Goal: Task Accomplishment & Management: Complete application form

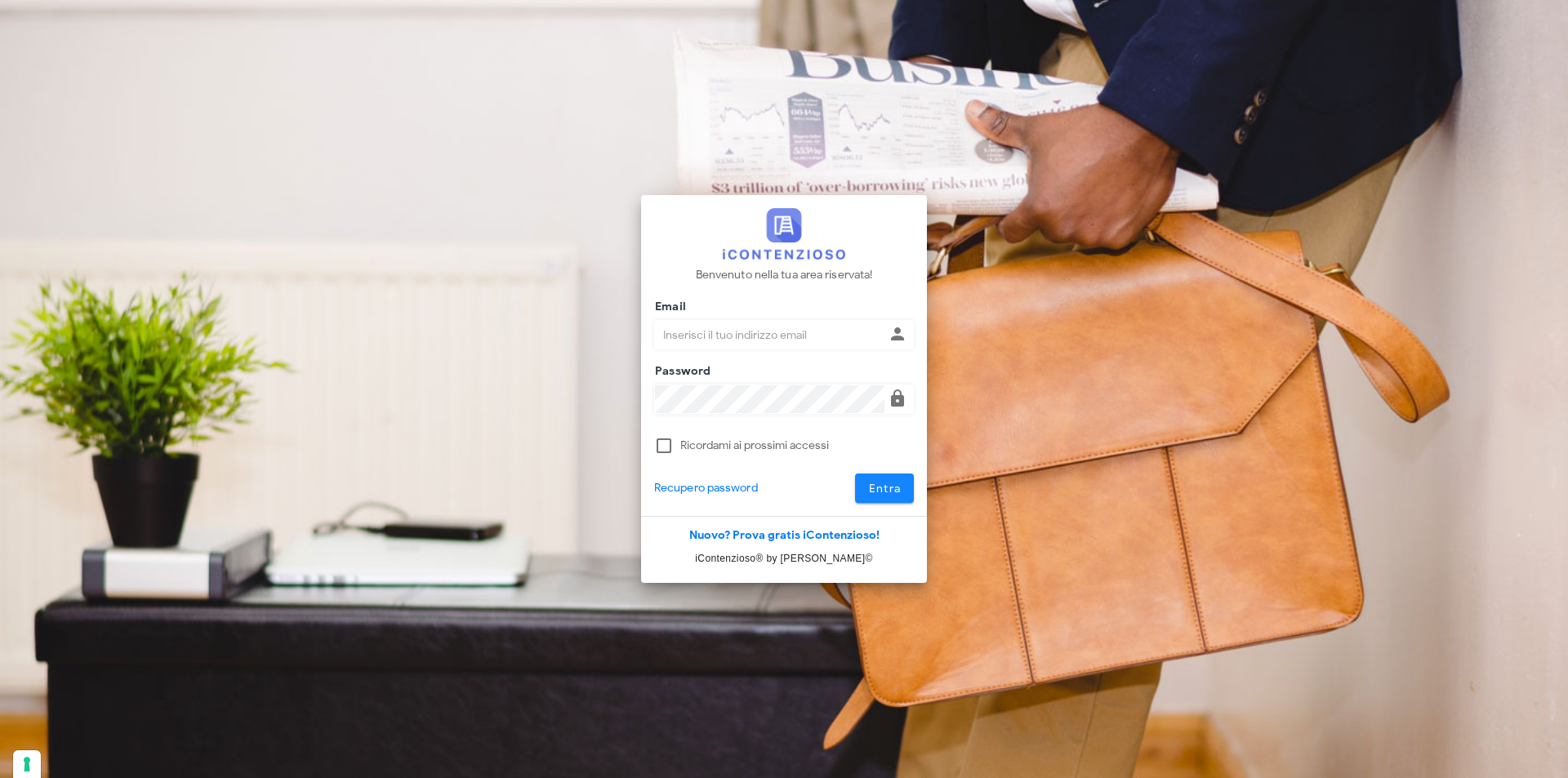
type input "dottbaronegiuseppe@gmail.com"
click at [875, 487] on span "Entra" at bounding box center [884, 488] width 34 height 14
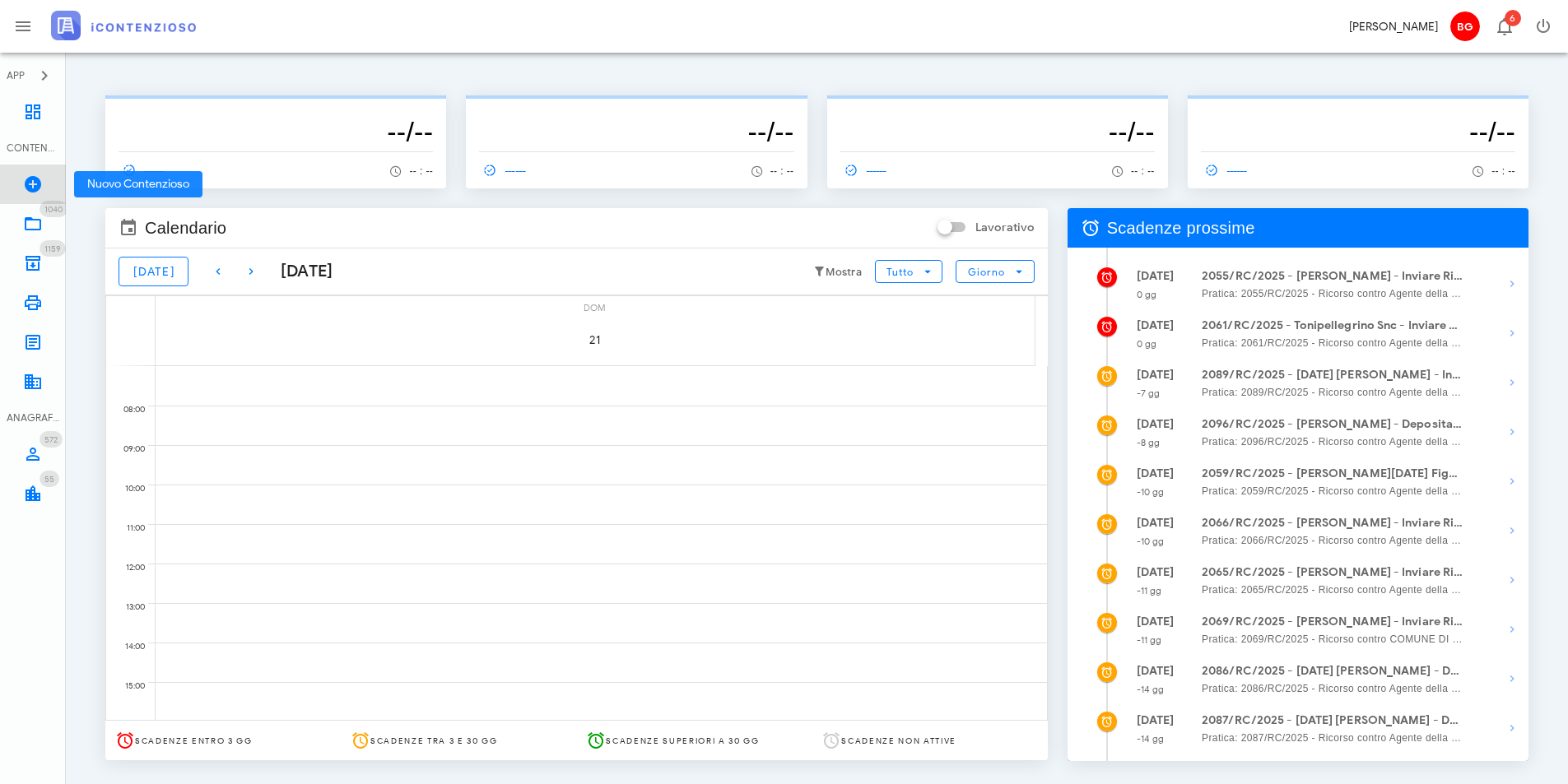
click at [23, 184] on icon at bounding box center [33, 184] width 20 height 20
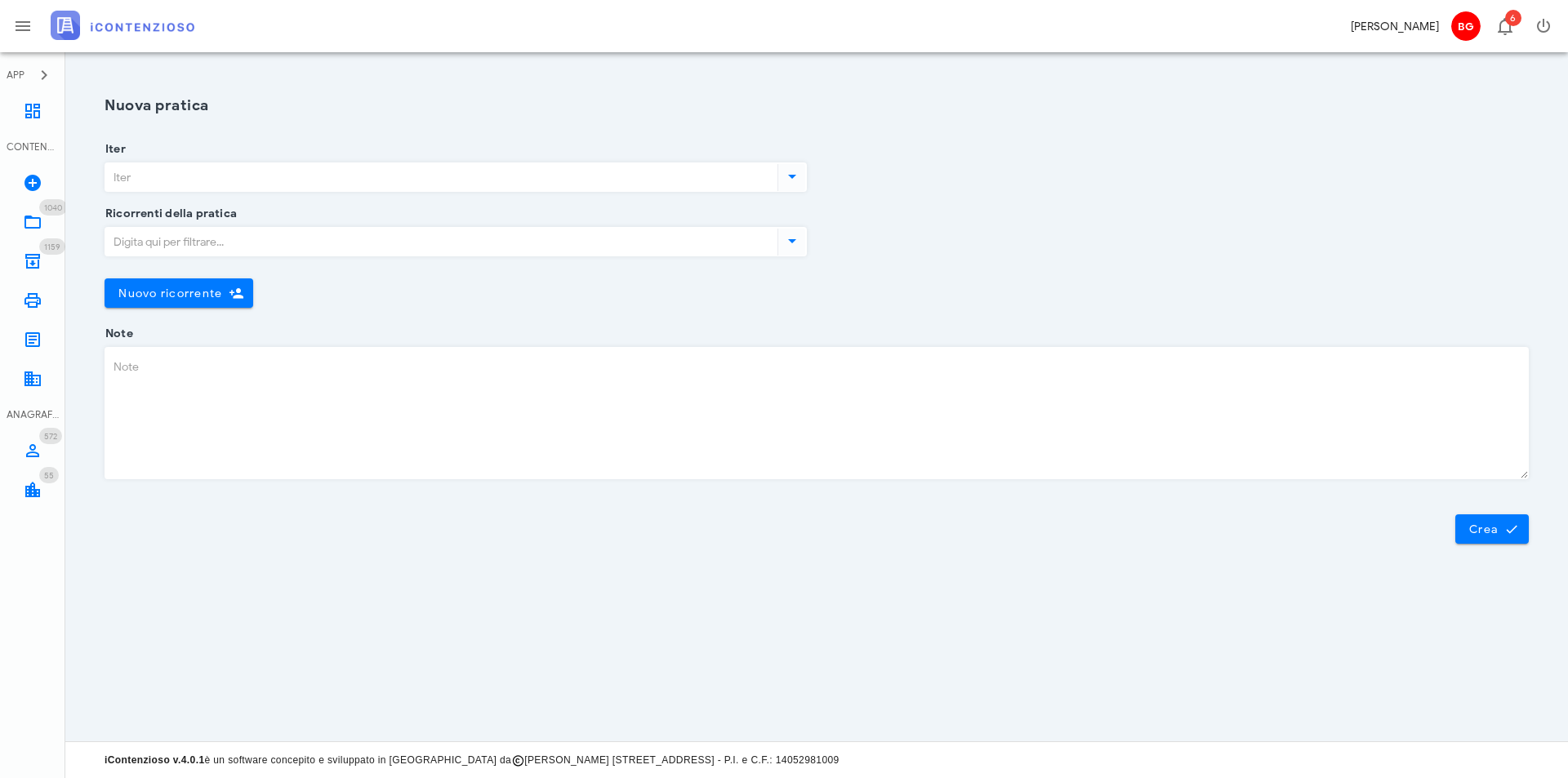
click at [331, 185] on input "Iter" at bounding box center [440, 177] width 669 height 28
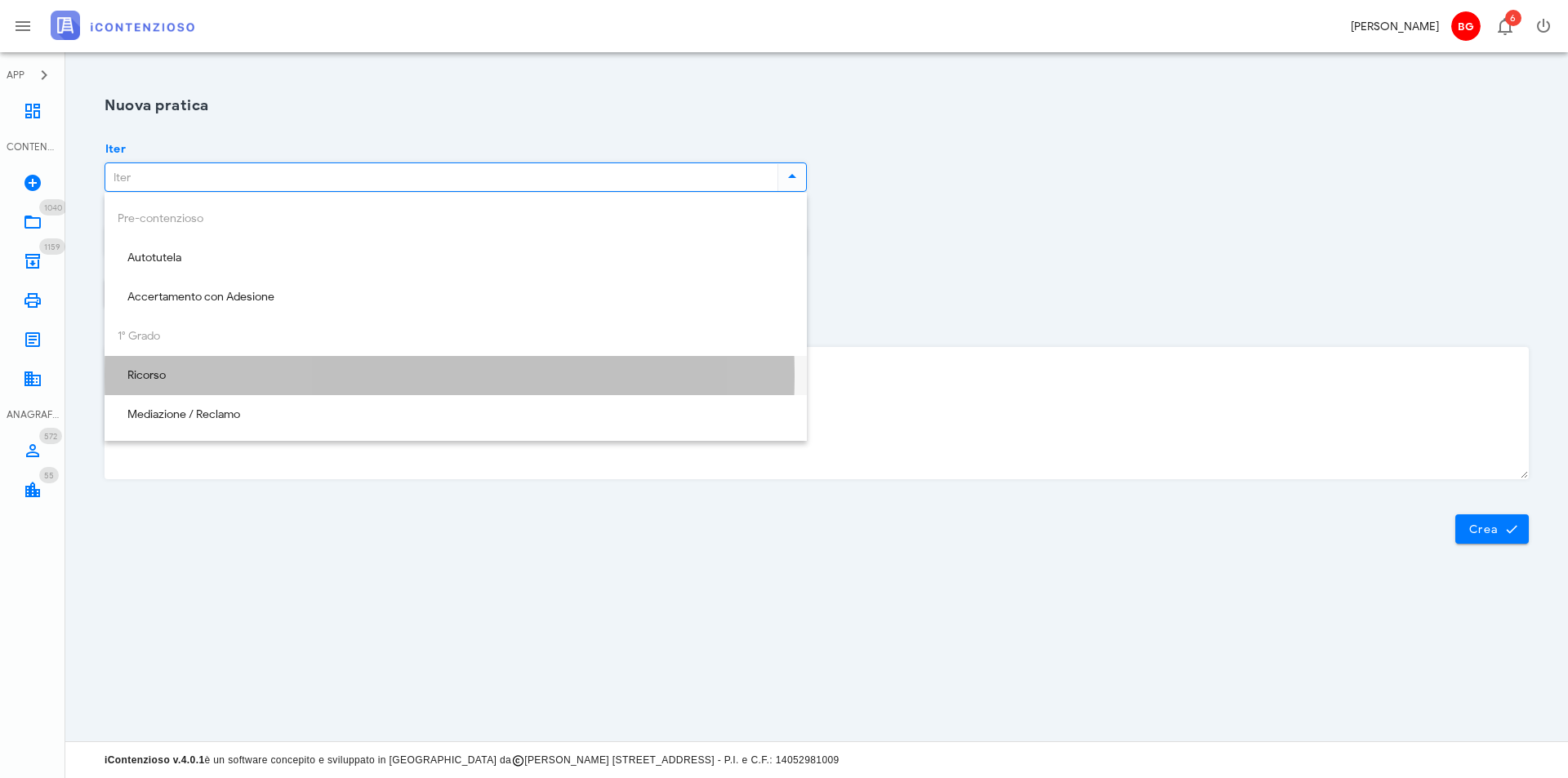
click at [300, 373] on div "Ricorso" at bounding box center [456, 376] width 676 height 14
type input "Ricorso"
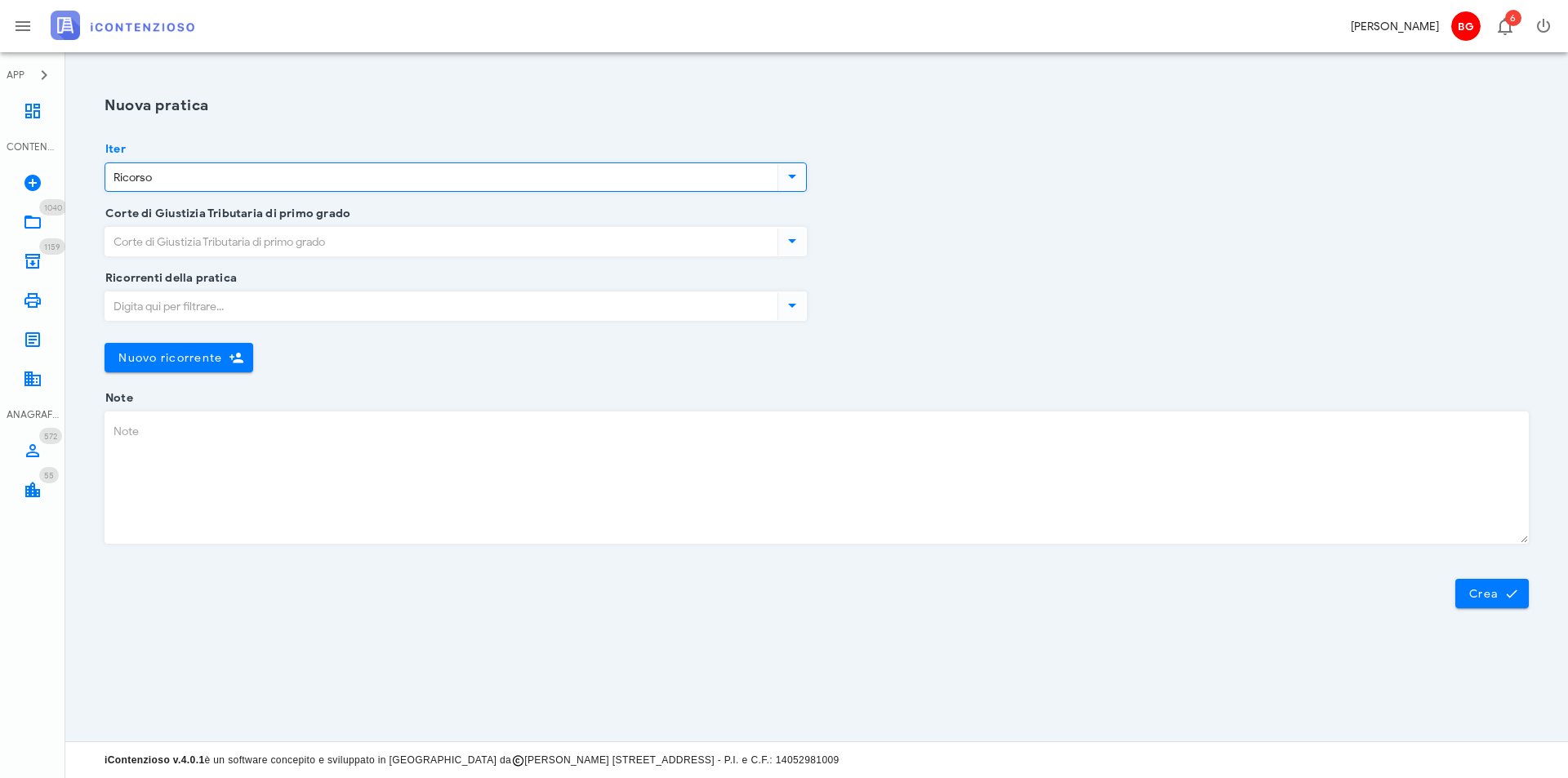
click at [318, 248] on input "Corte di Giustizia Tributaria di primo grado" at bounding box center [440, 242] width 669 height 28
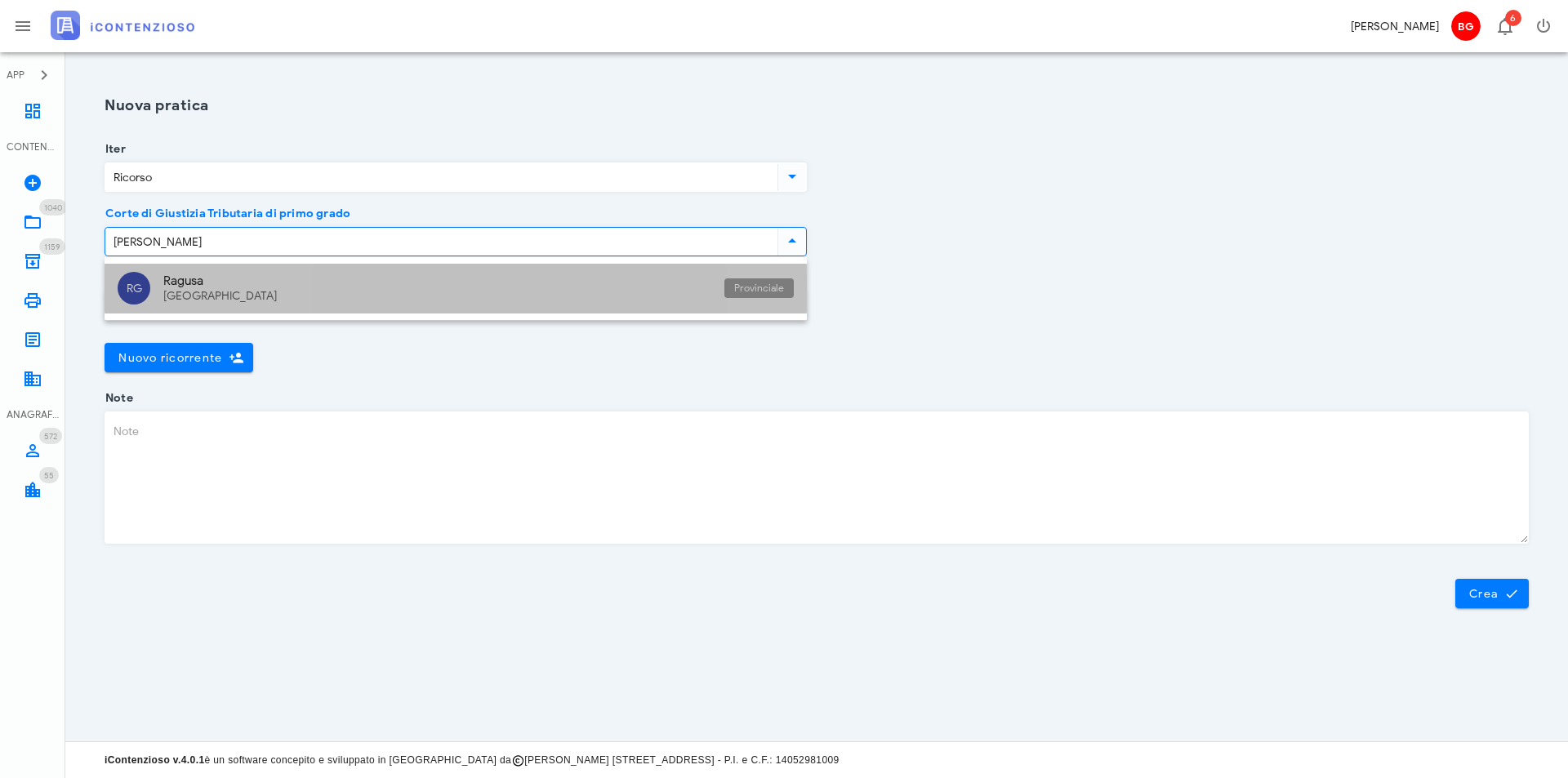
click at [295, 276] on div "Ragusa" at bounding box center [437, 280] width 548 height 15
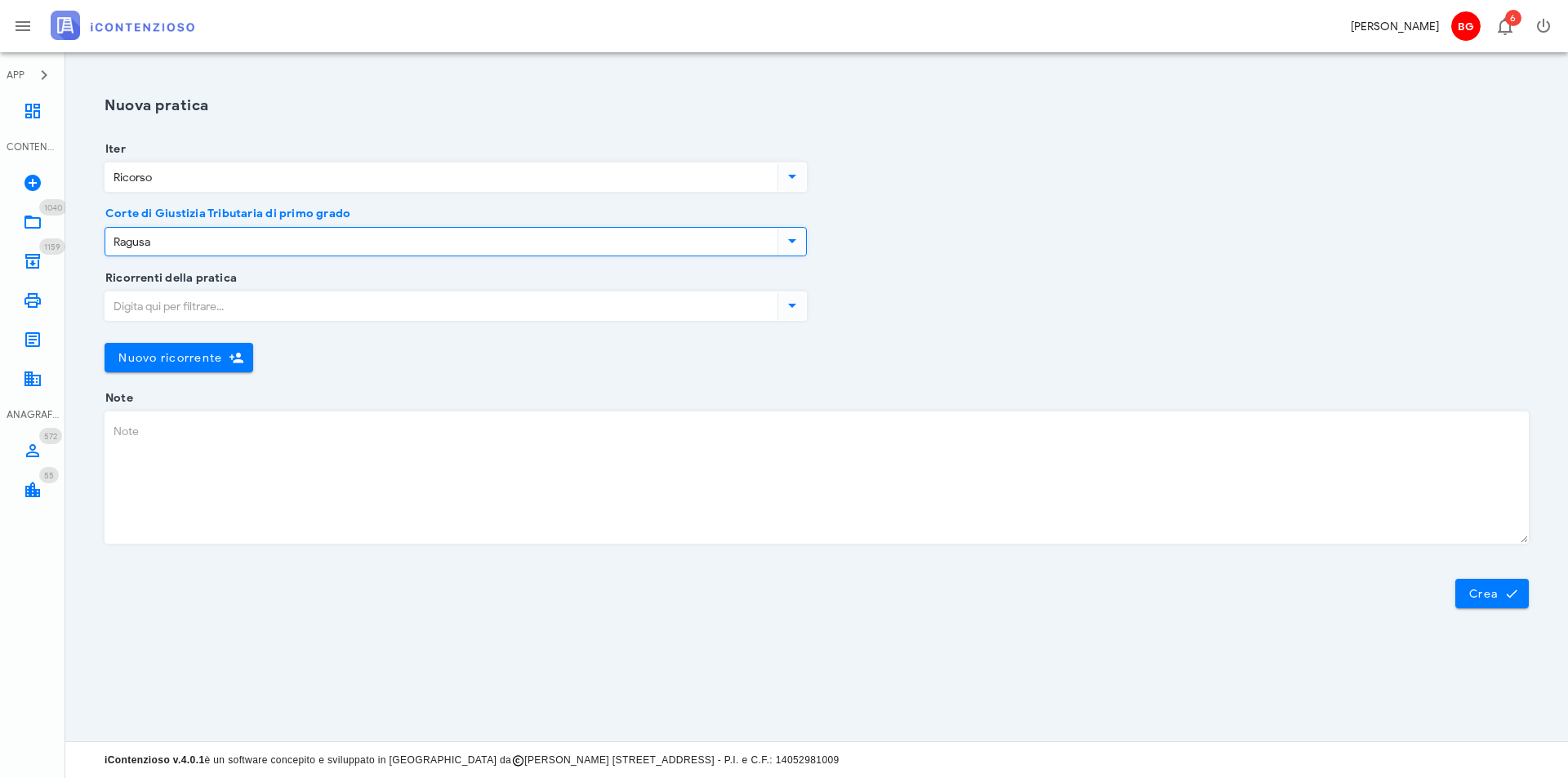
type input "Ragusa"
click at [272, 309] on input "Ricorrenti della pratica" at bounding box center [440, 306] width 669 height 28
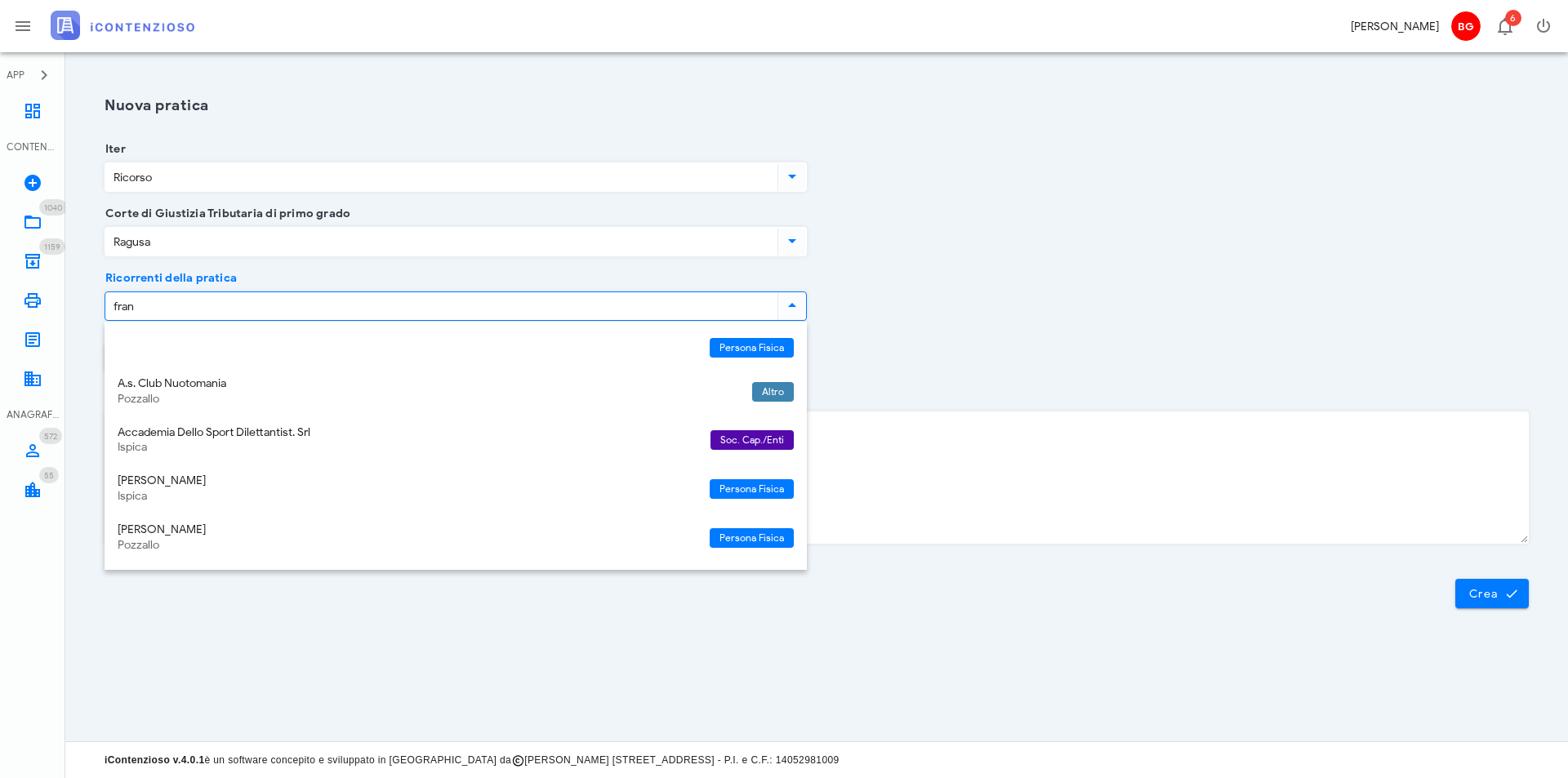
type input "[PERSON_NAME]"
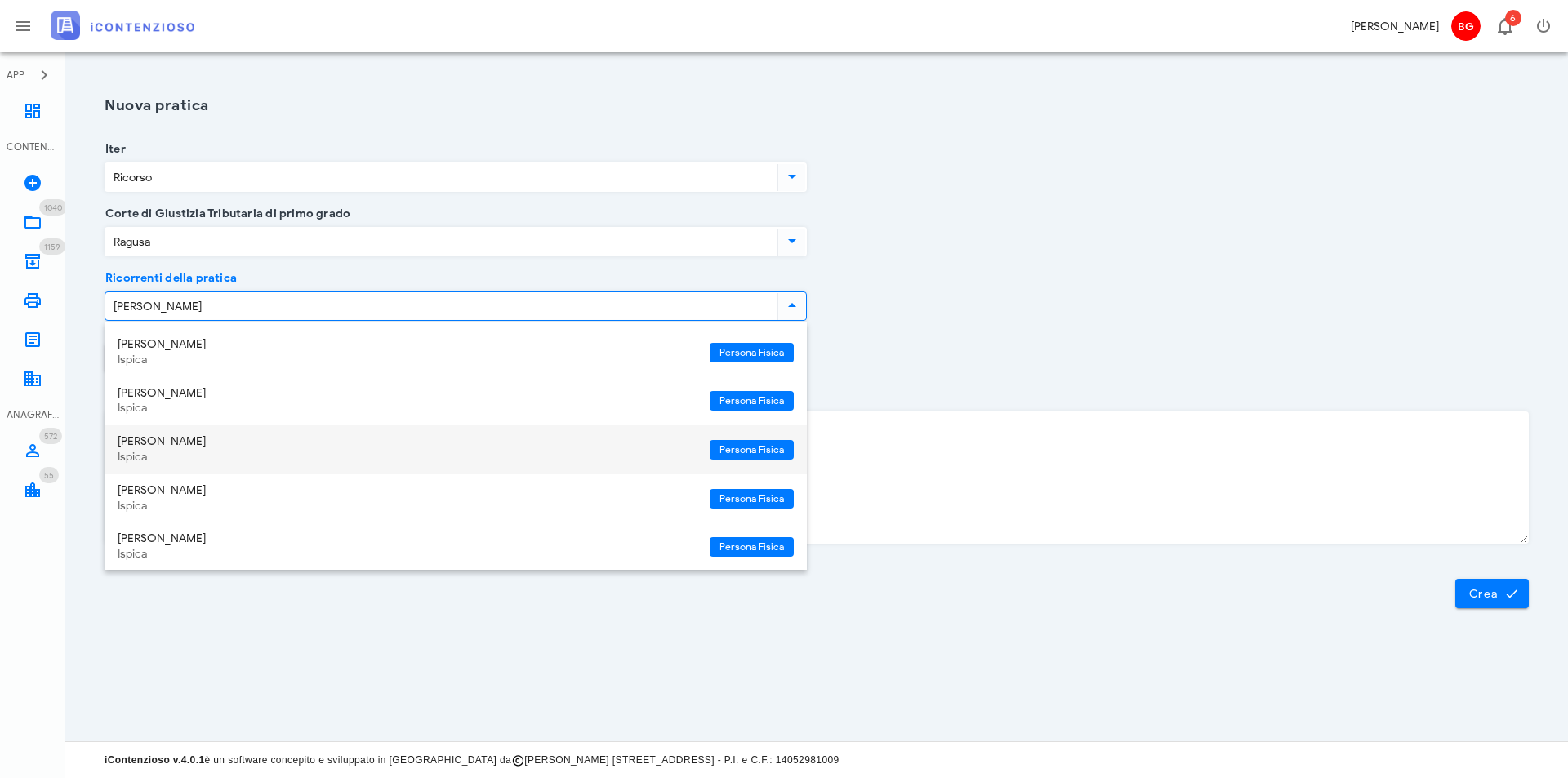
click at [241, 450] on div "Ispica" at bounding box center [407, 457] width 579 height 14
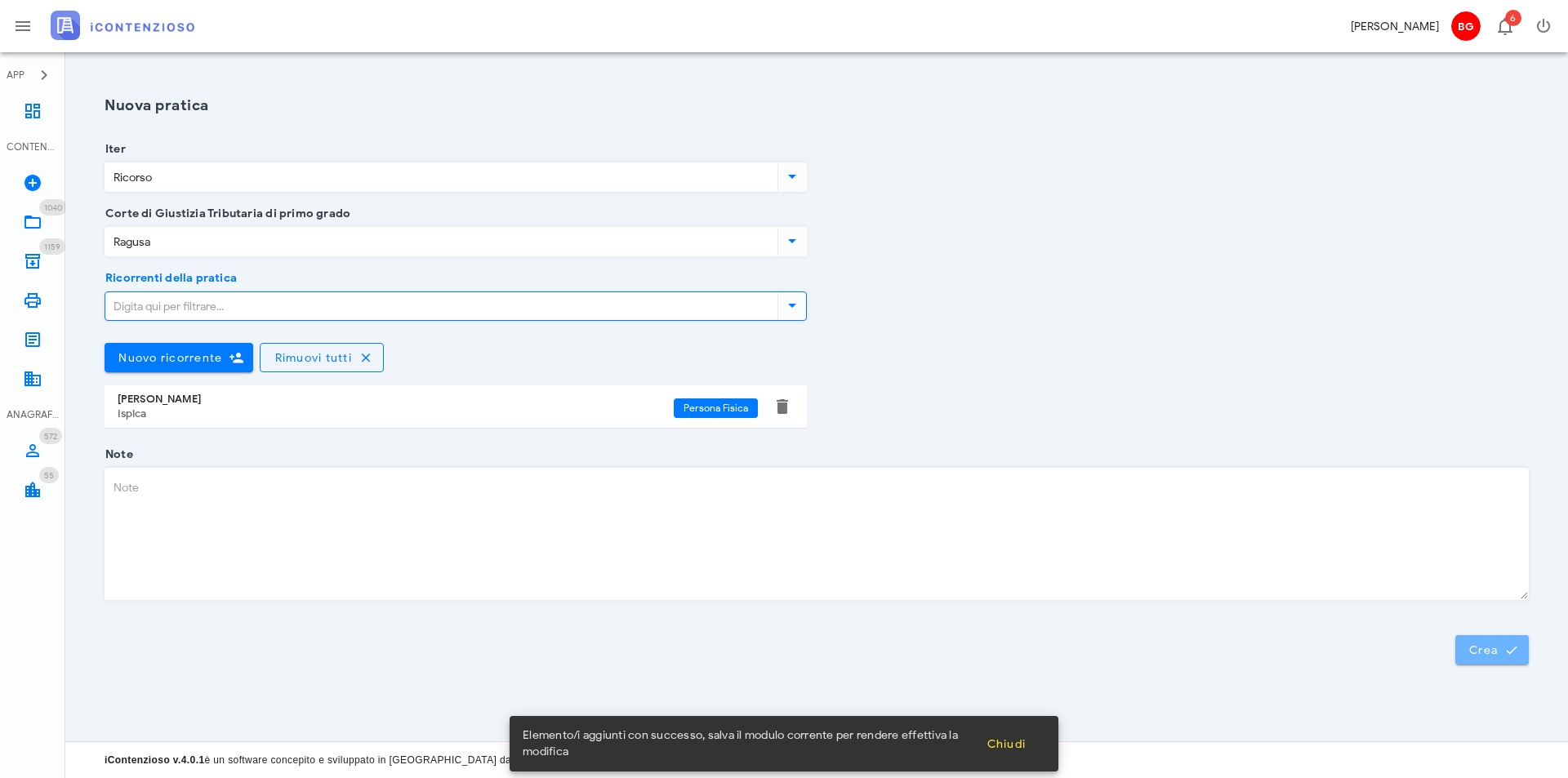
click at [1478, 659] on button "Crea" at bounding box center [1491, 650] width 73 height 29
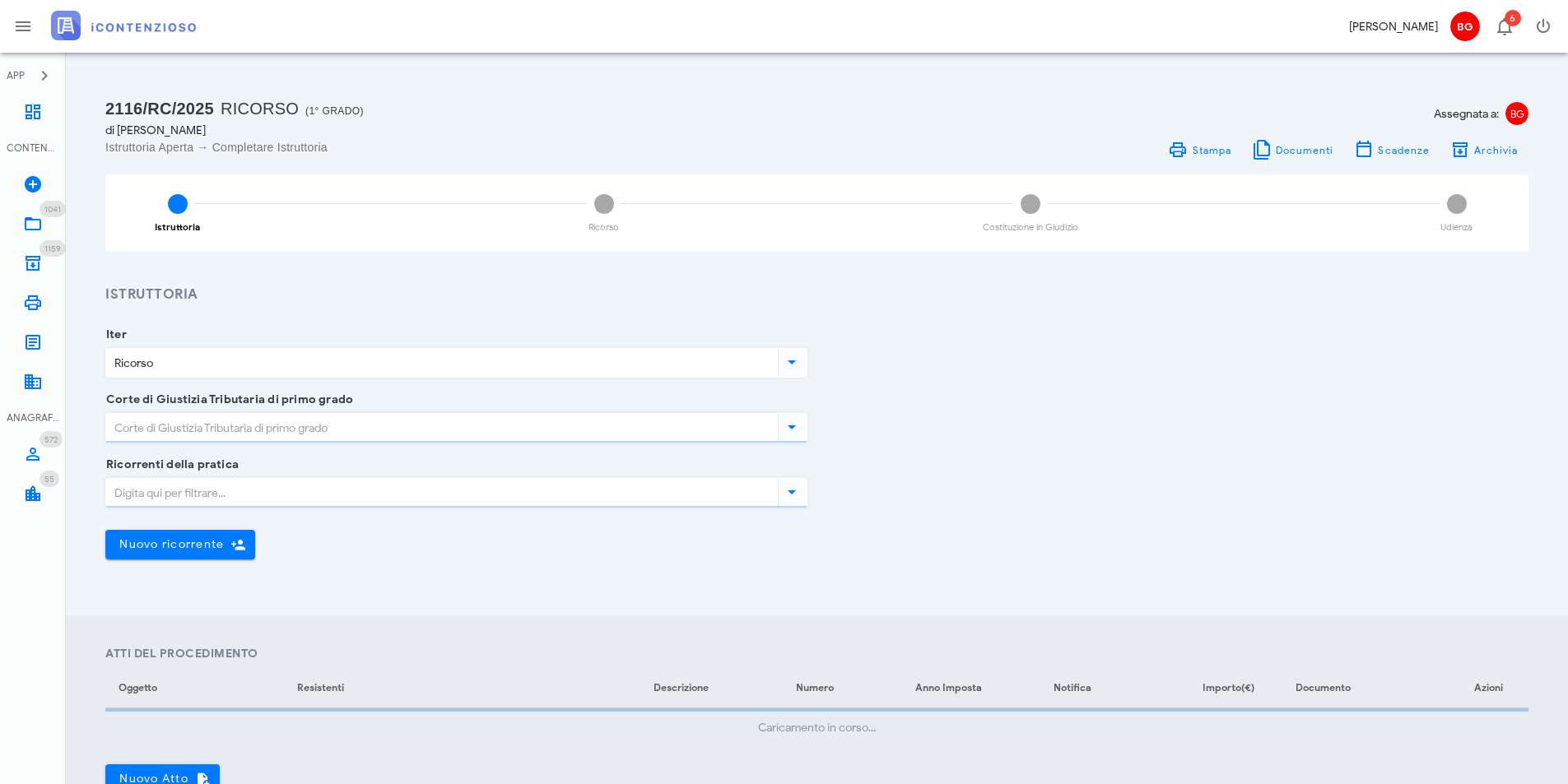
type input "Ragusa"
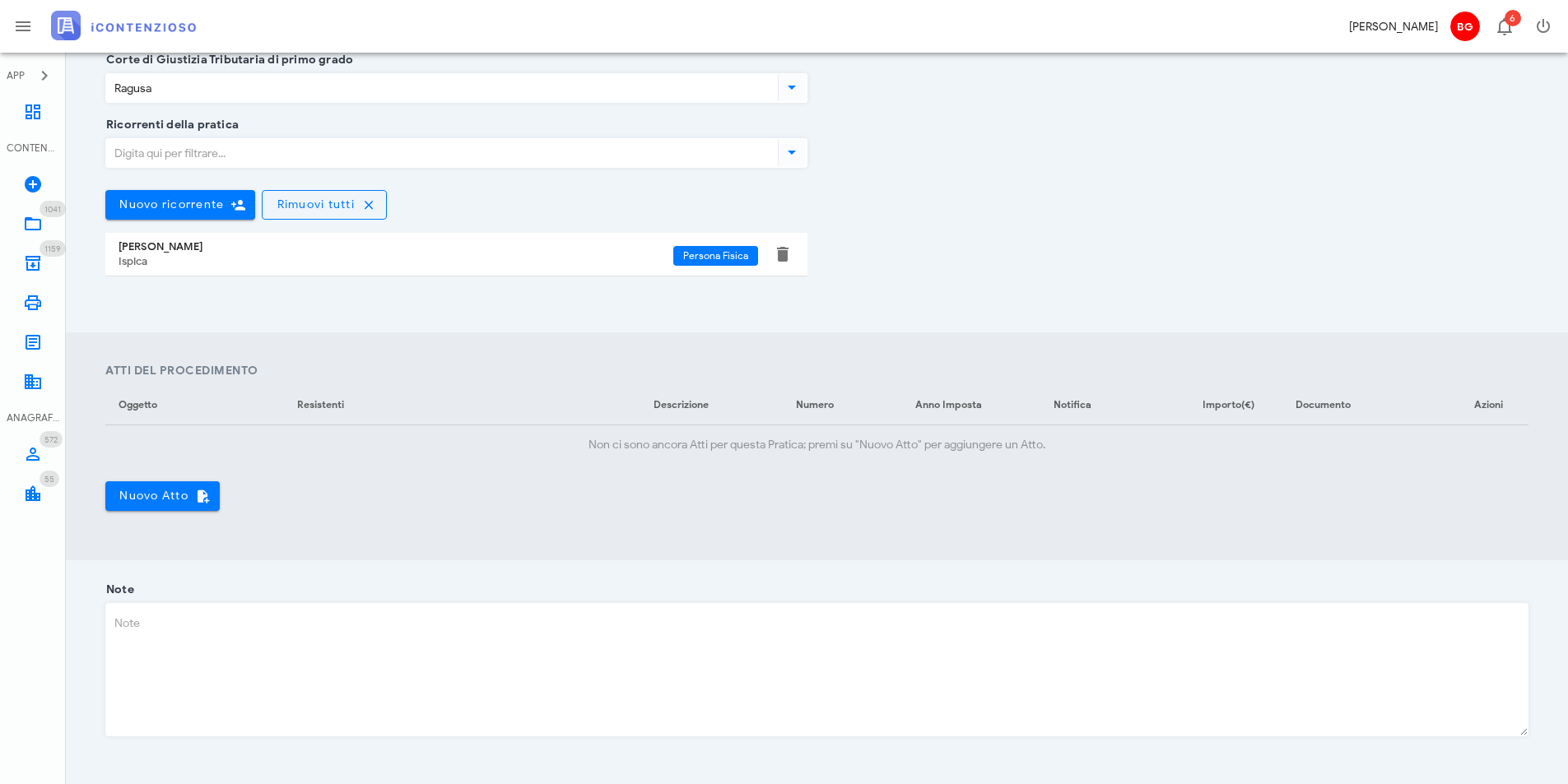
scroll to position [453, 0]
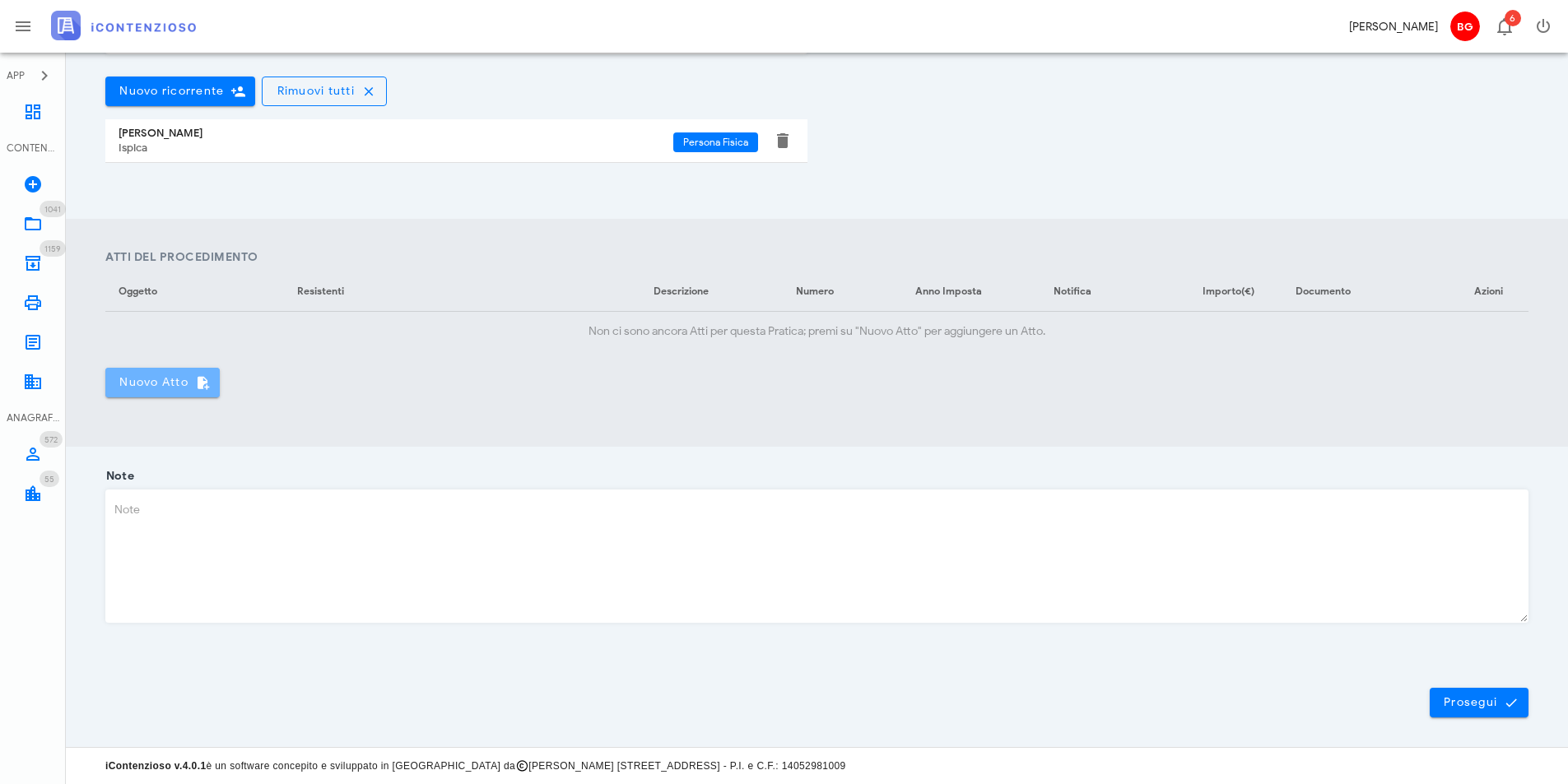
click at [127, 376] on span "Nuovo Atto" at bounding box center [163, 382] width 88 height 15
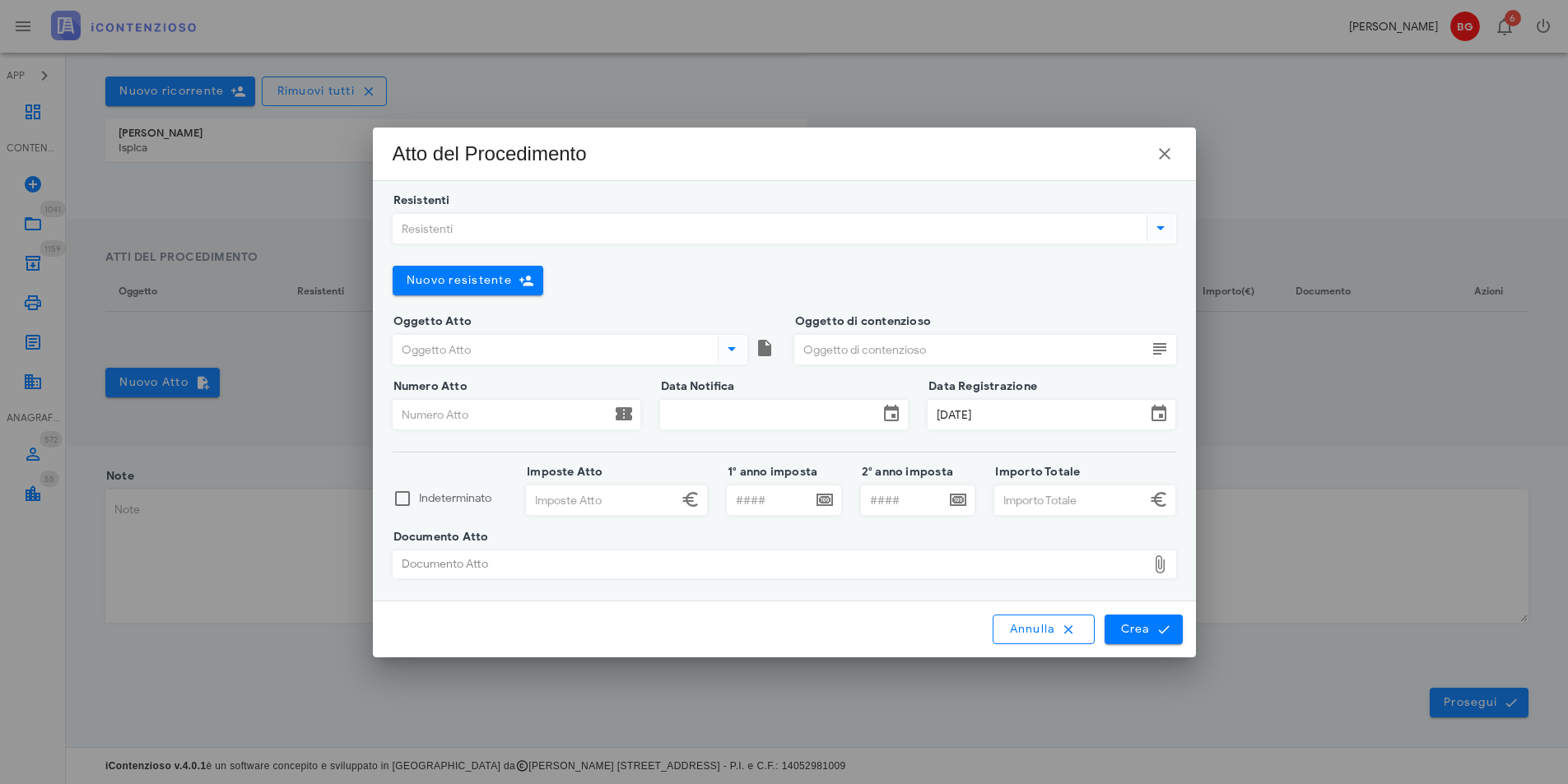
click at [639, 235] on input "Resistenti" at bounding box center [768, 229] width 750 height 28
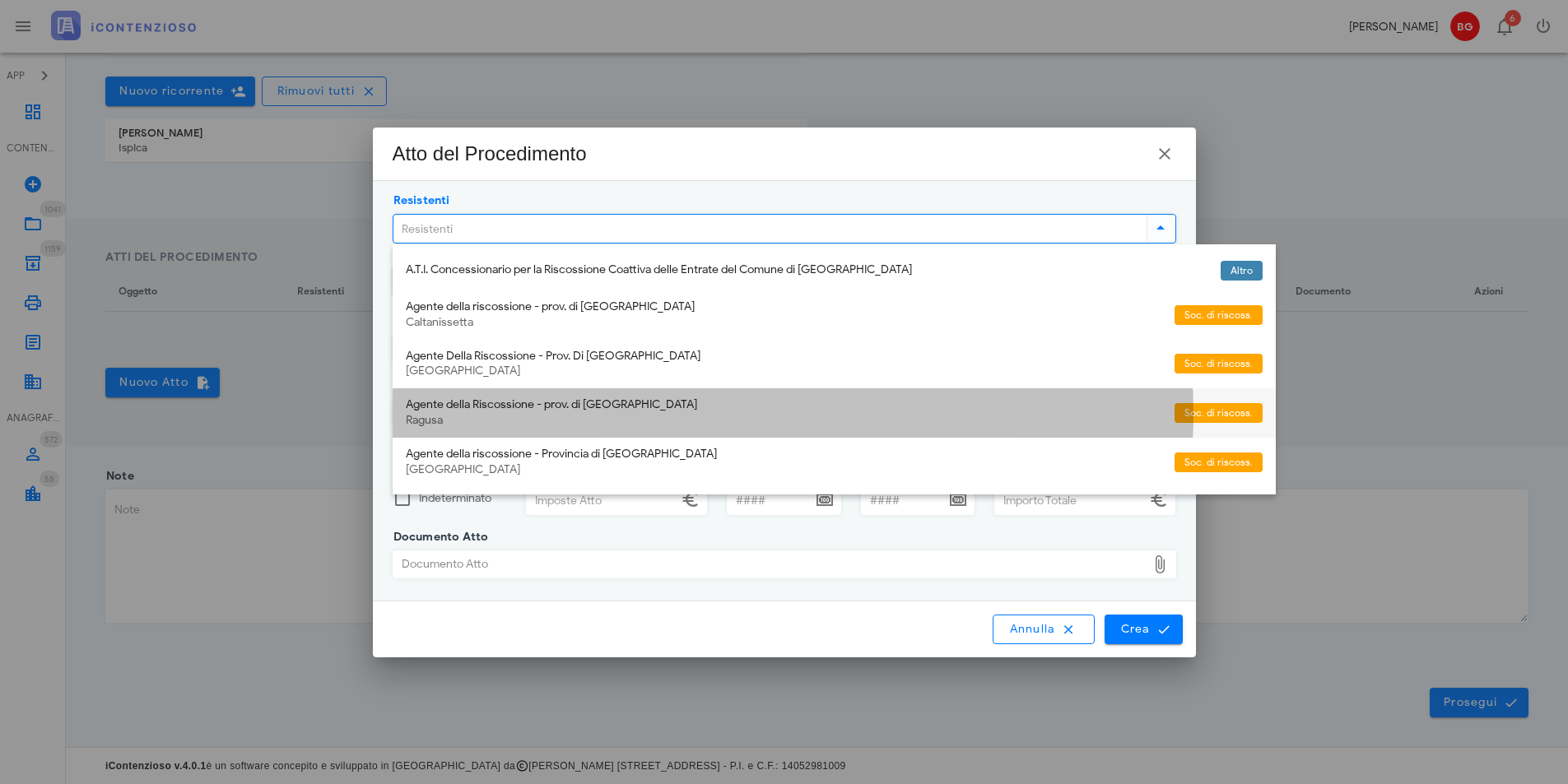
click at [606, 399] on div "Agente della Riscossione - prov. di Ragusa" at bounding box center [784, 405] width 756 height 14
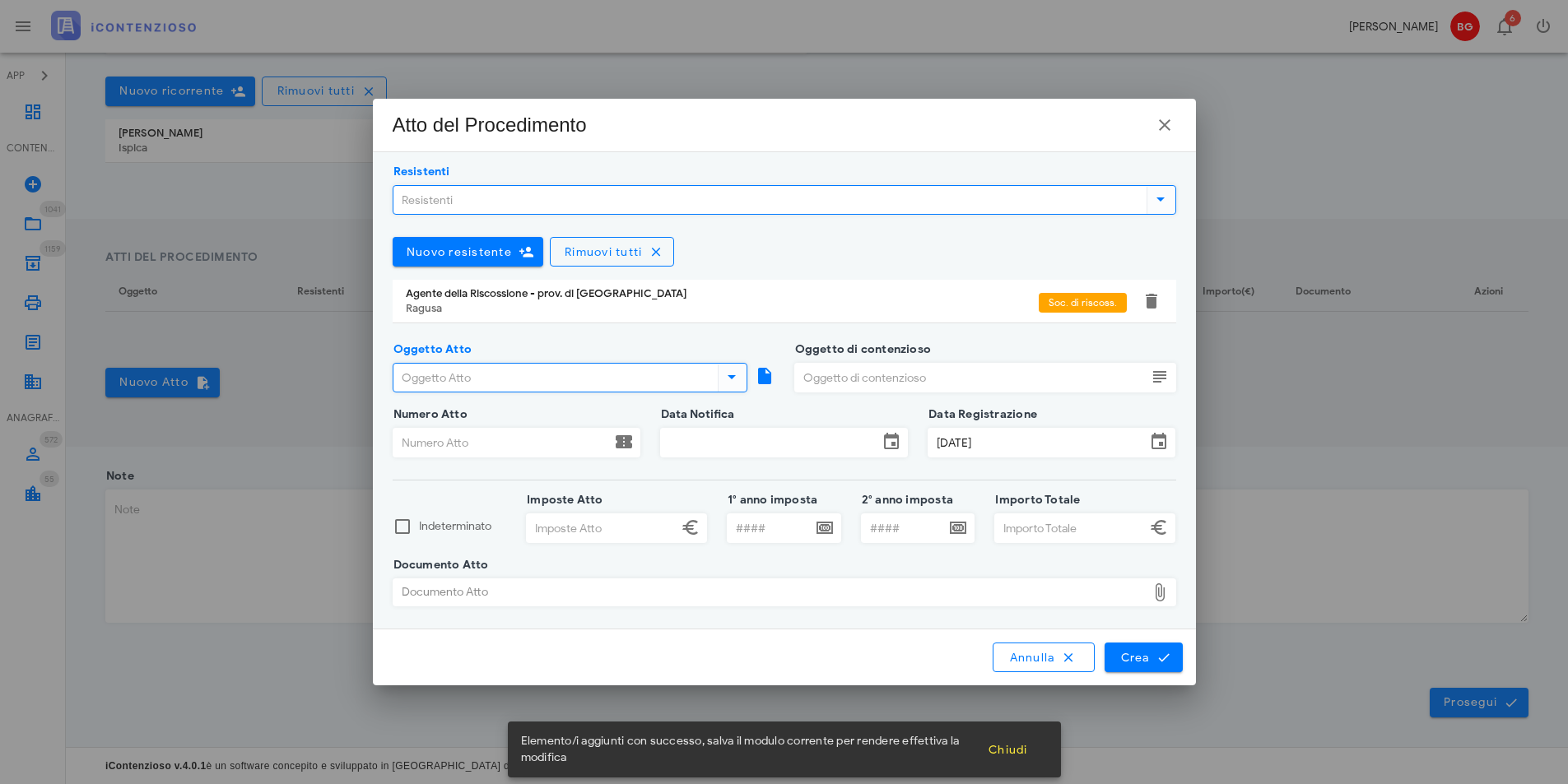
click at [545, 379] on input "Oggetto Atto" at bounding box center [554, 378] width 321 height 28
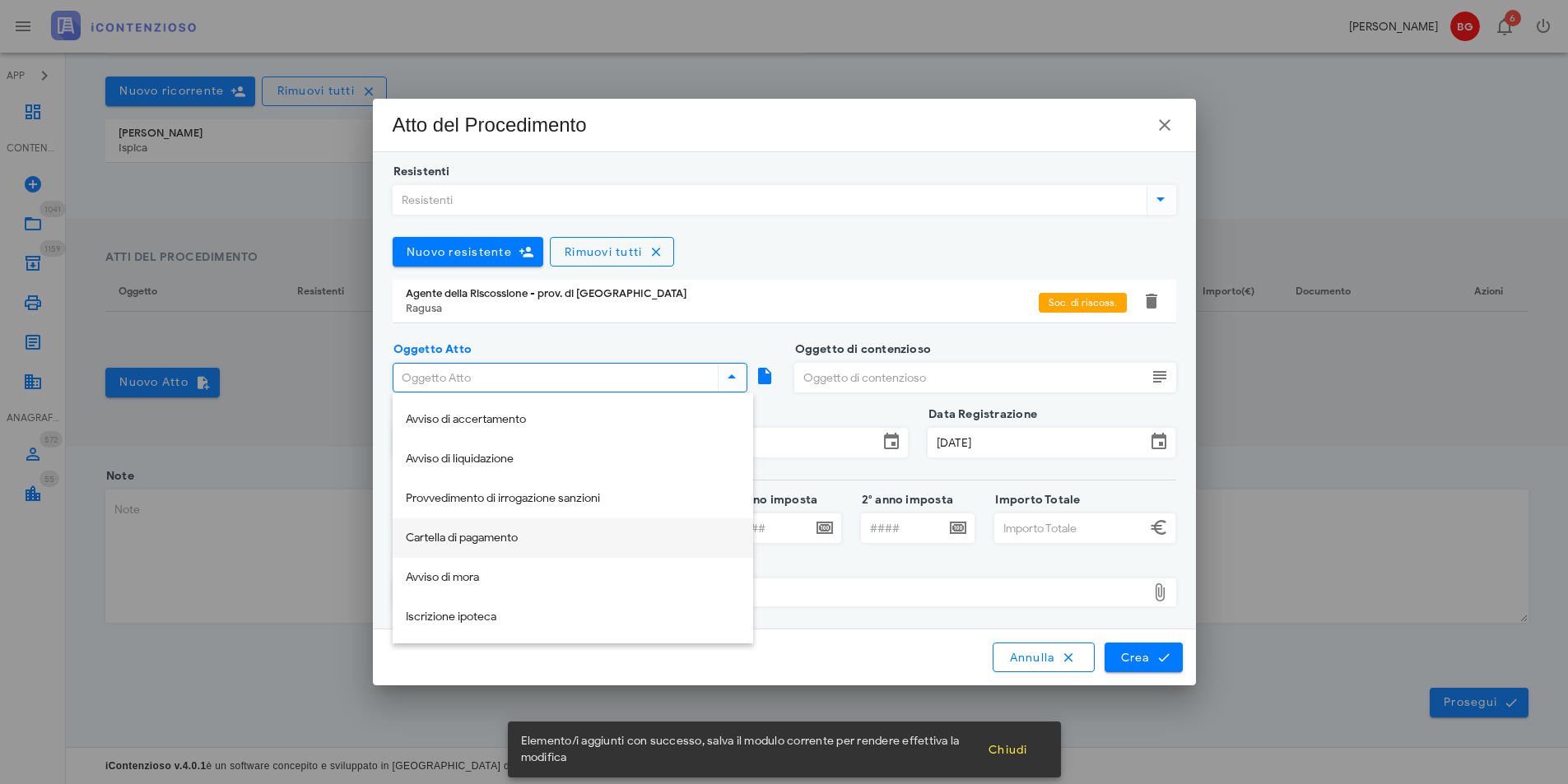
click at [515, 538] on div "Cartella di pagamento" at bounding box center [572, 538] width 334 height 14
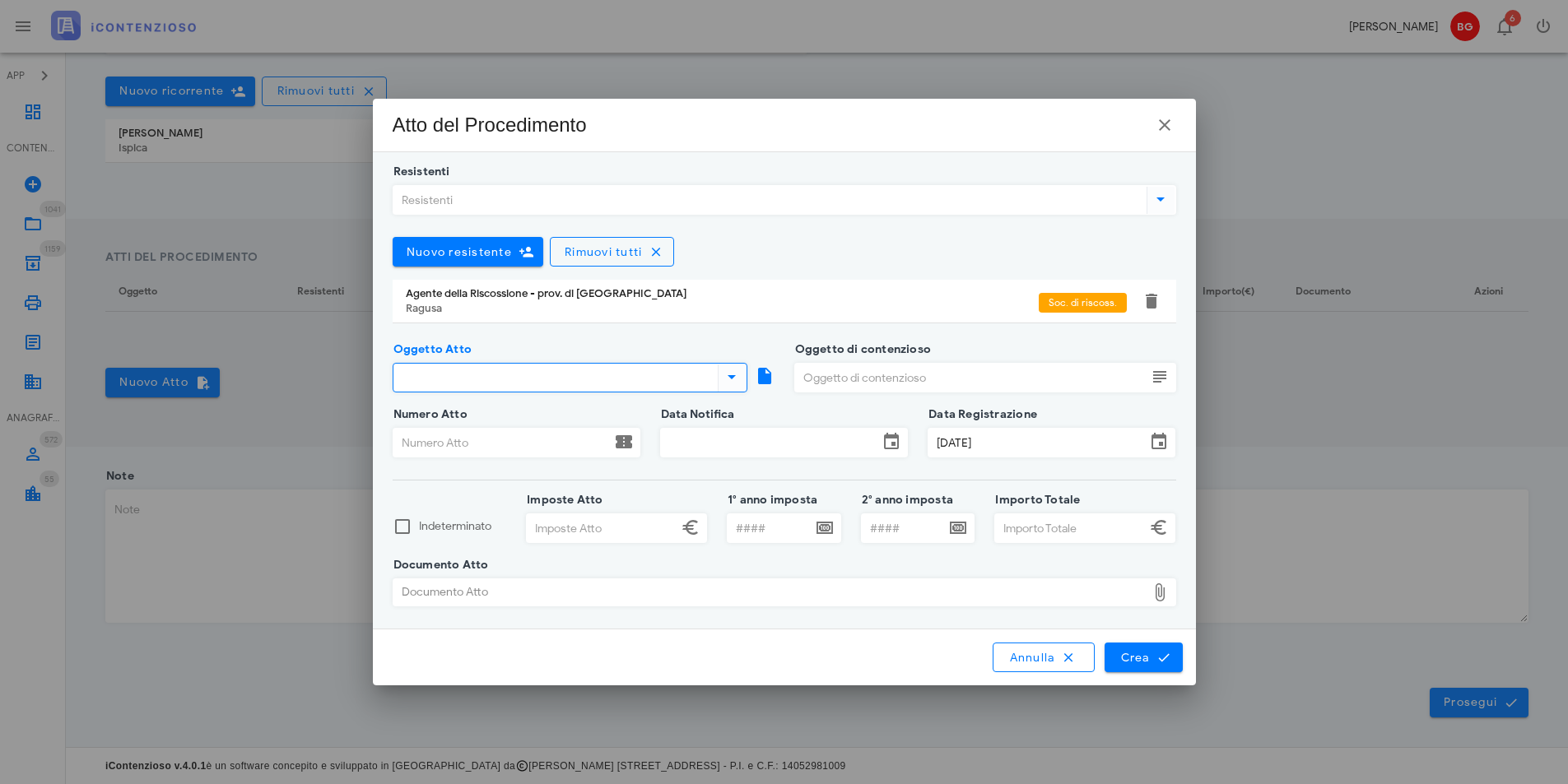
type input "Cartella di pagamento"
click at [850, 376] on input "Oggetto di contenzioso" at bounding box center [970, 378] width 351 height 28
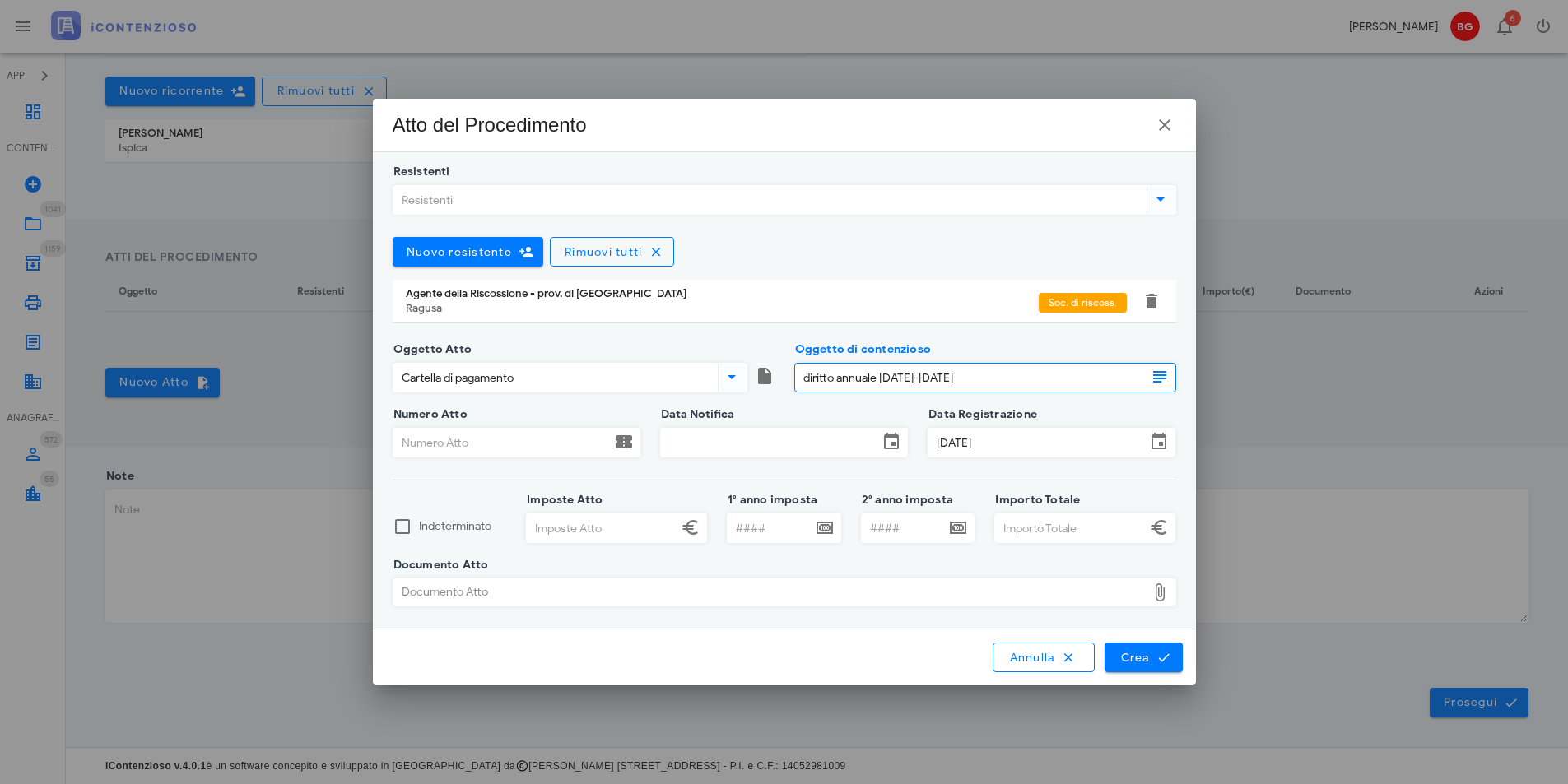
type input "diritto annuale 2020-2022"
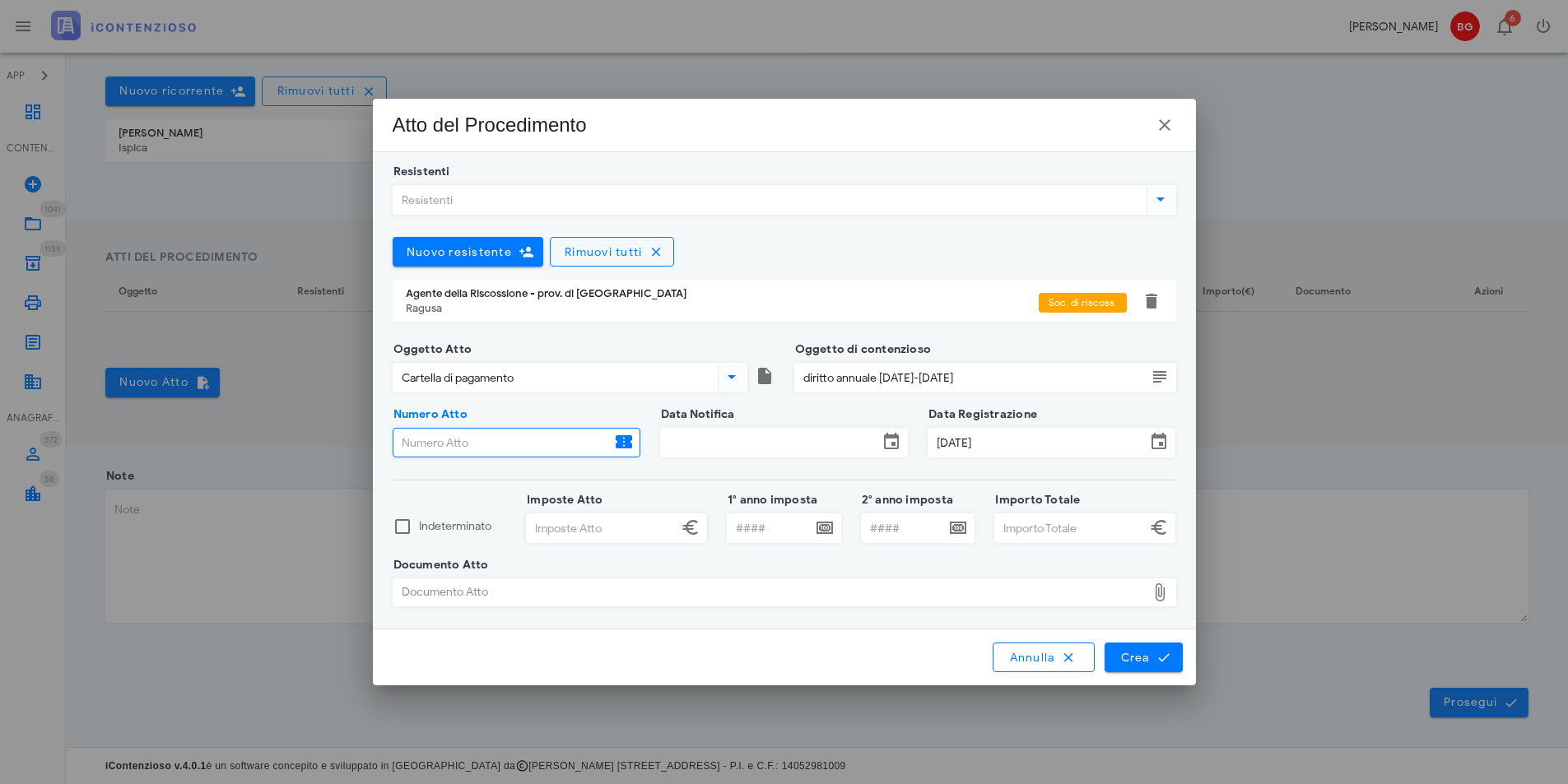
click at [472, 449] on input "Numero Atto" at bounding box center [502, 443] width 218 height 28
type input "29720250006243690"
click at [706, 438] on input "Data Notifica" at bounding box center [769, 443] width 218 height 28
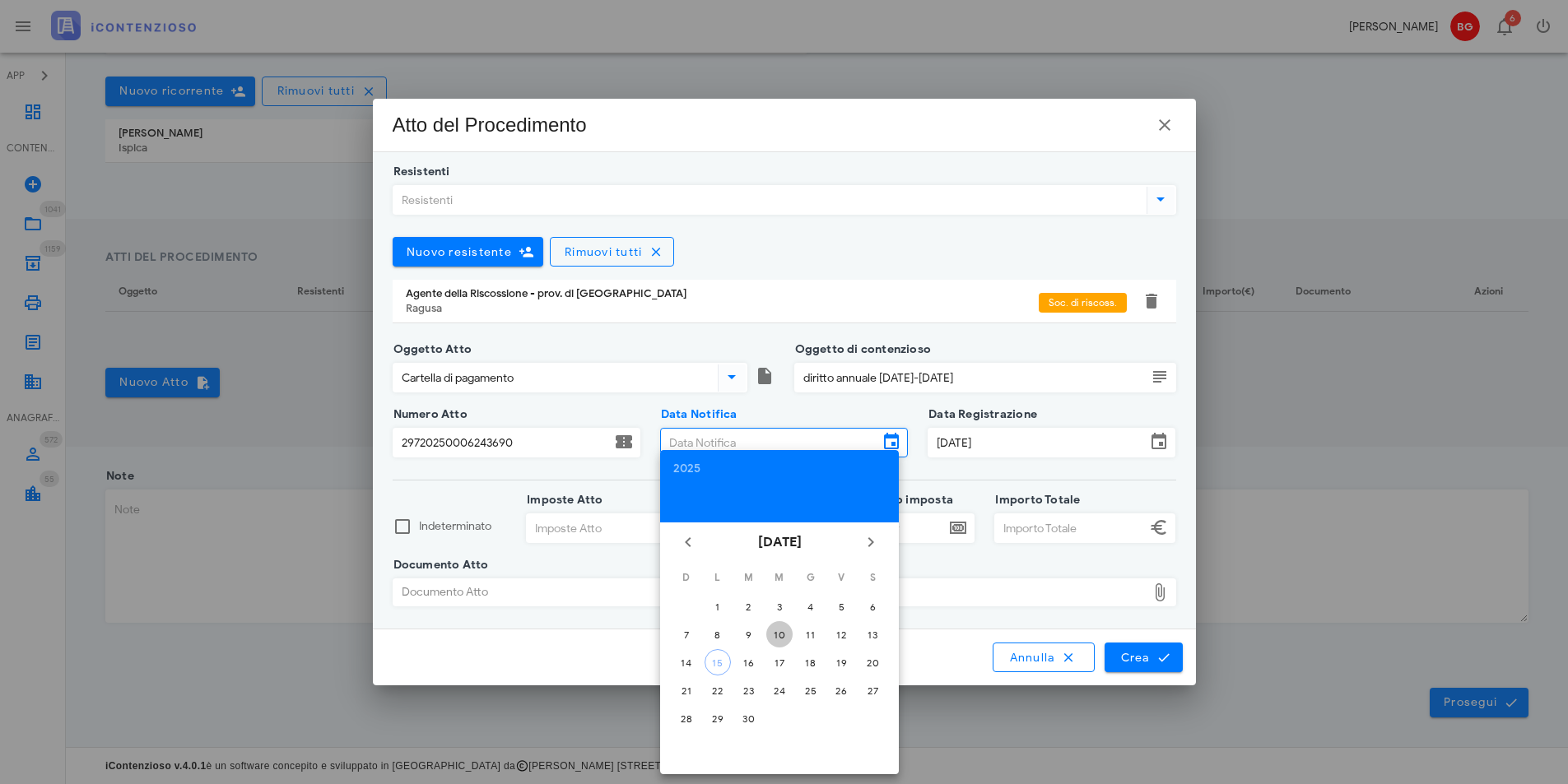
click at [780, 636] on div "10" at bounding box center [779, 634] width 26 height 12
type input "10/09/2025"
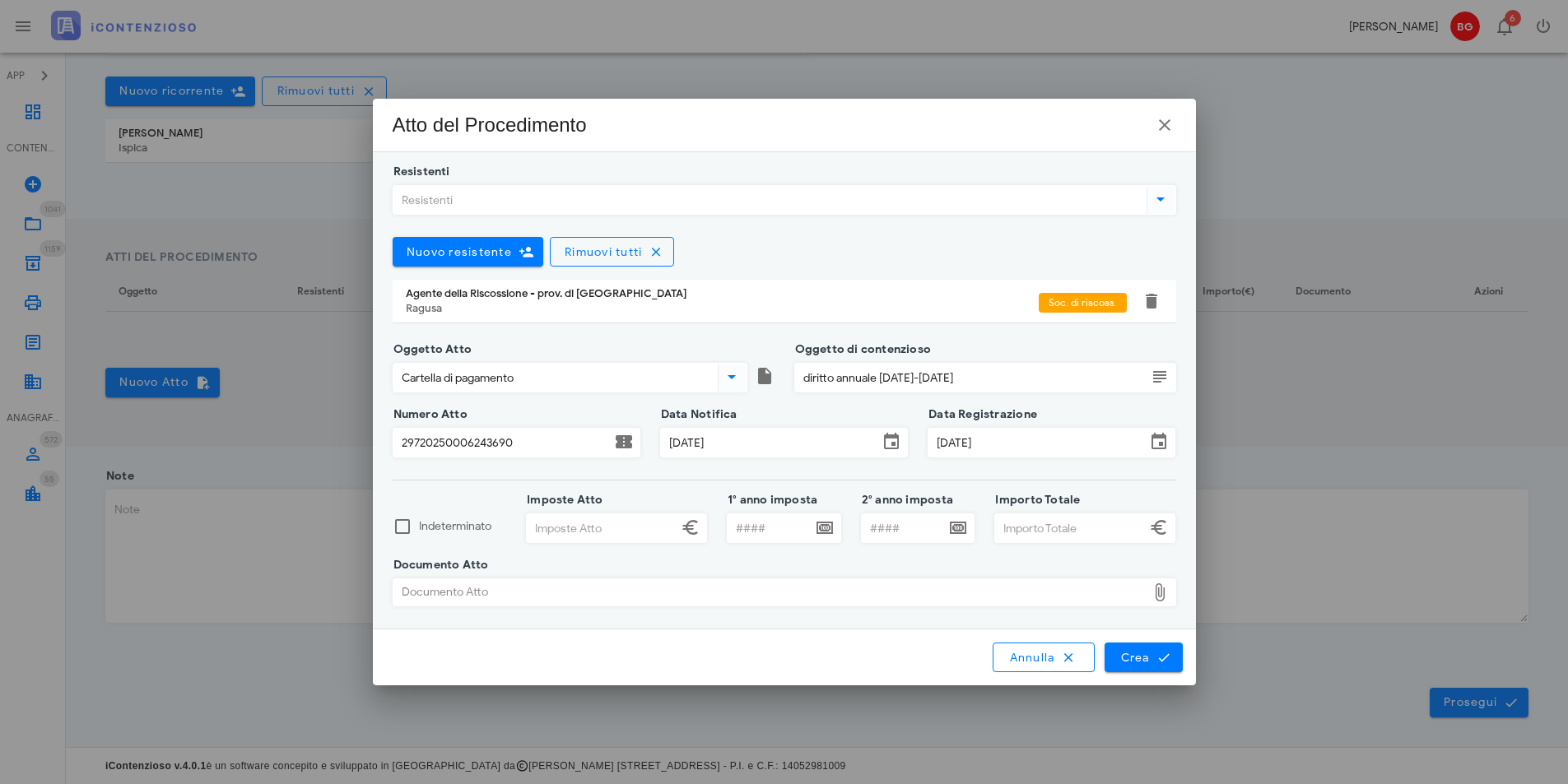
click at [586, 501] on label "Imposte Atto" at bounding box center [563, 500] width 81 height 16
click at [586, 514] on input "Imposte Atto" at bounding box center [602, 528] width 151 height 28
click at [578, 528] on input "Imposte Atto" at bounding box center [602, 528] width 151 height 28
type input "116,10"
click at [1053, 531] on input "Importo Totale" at bounding box center [1070, 528] width 151 height 28
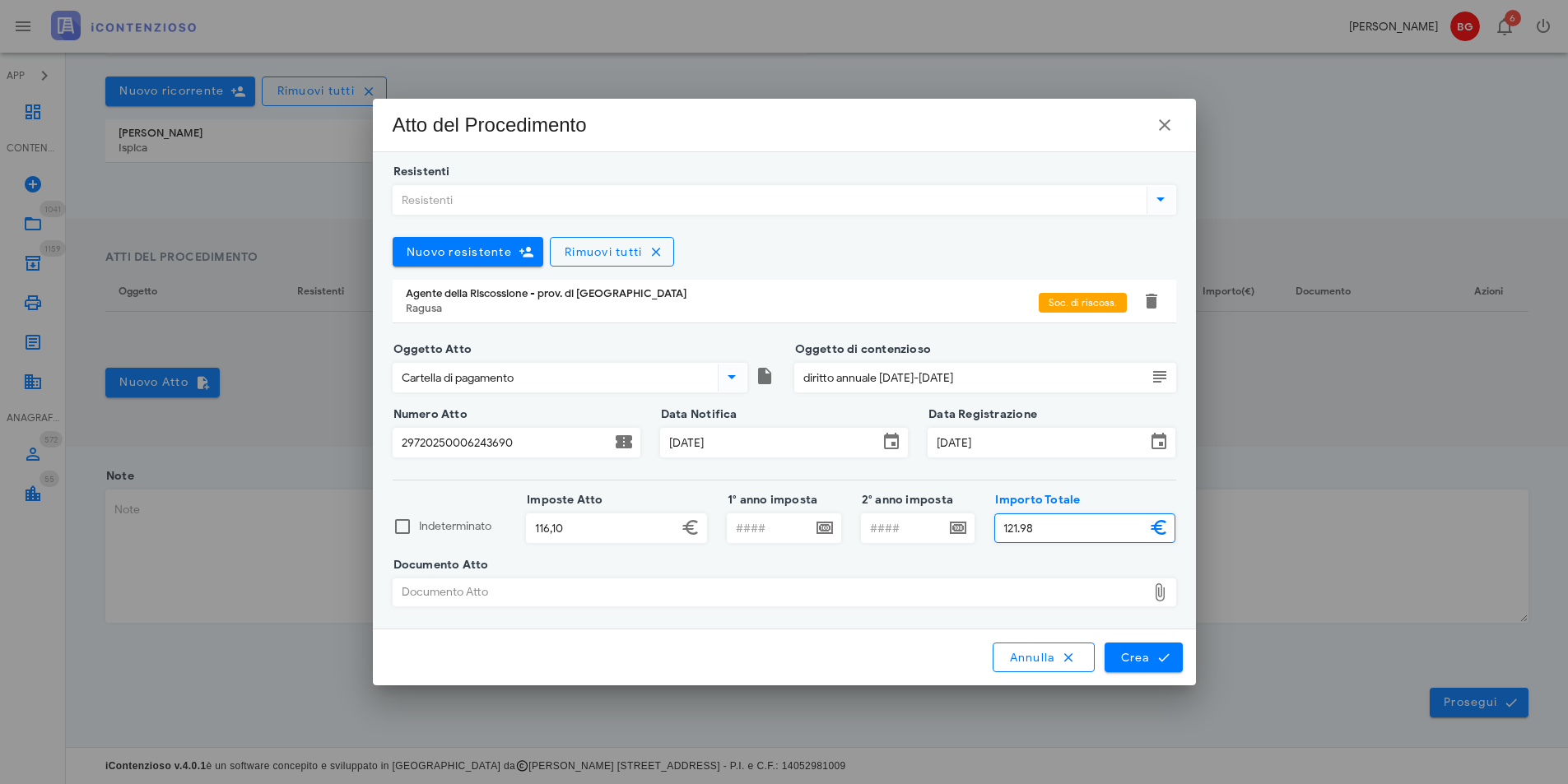
click at [903, 600] on div "Documento Atto" at bounding box center [770, 592] width 753 height 26
type input "121,98"
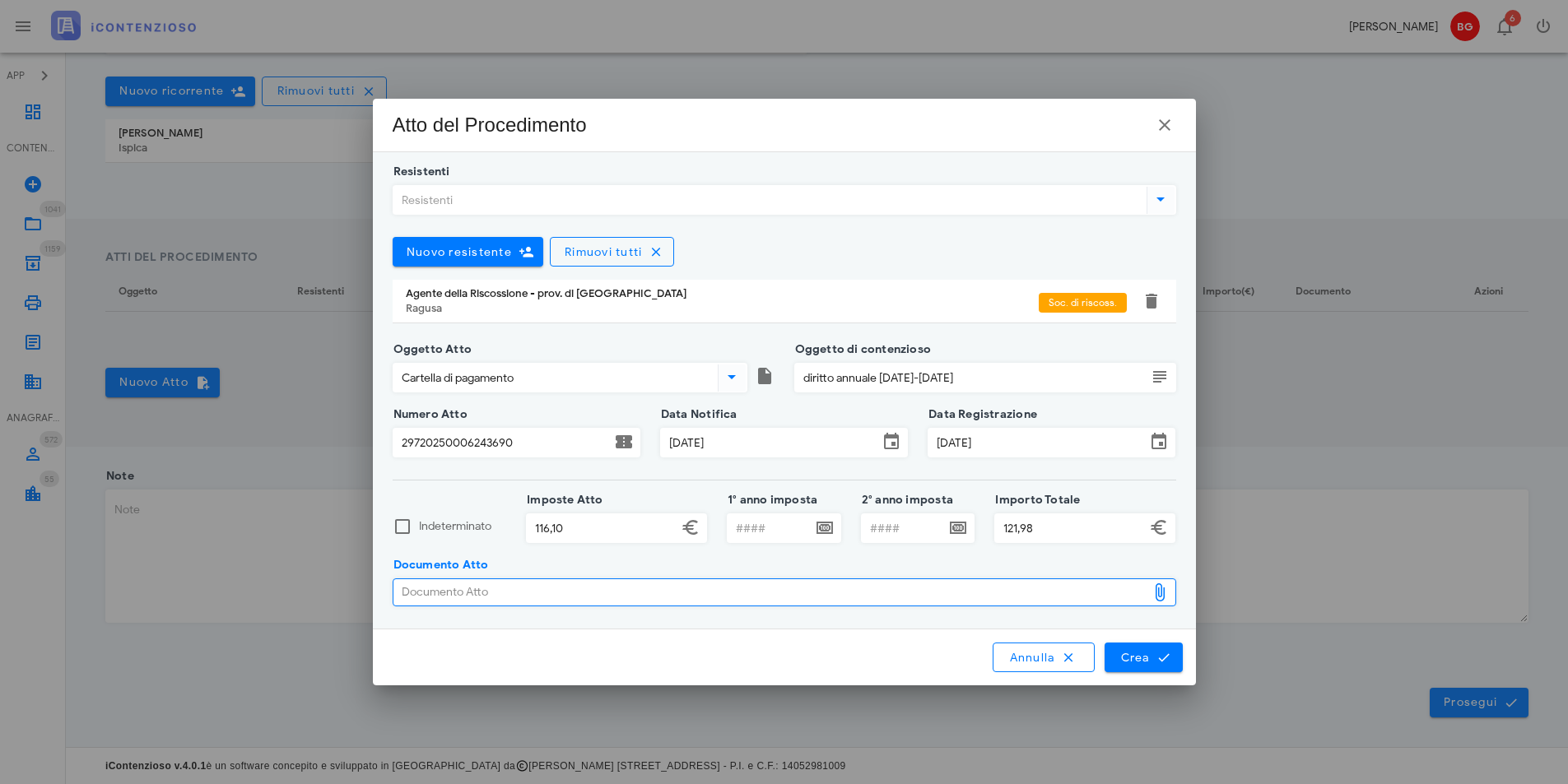
type input "C:\fakepath\7415.pdf"
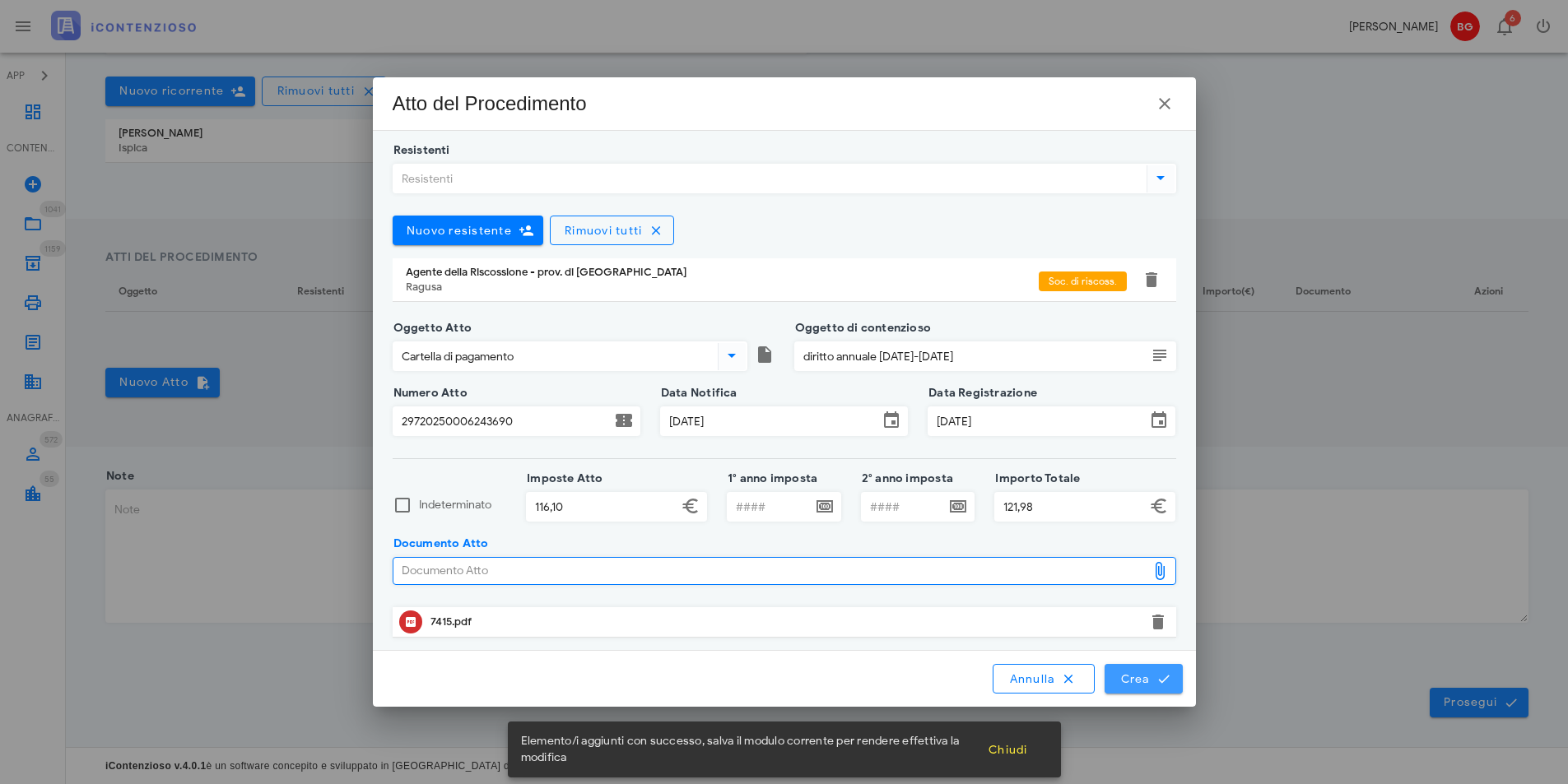
click at [1171, 682] on button "Crea" at bounding box center [1142, 678] width 77 height 29
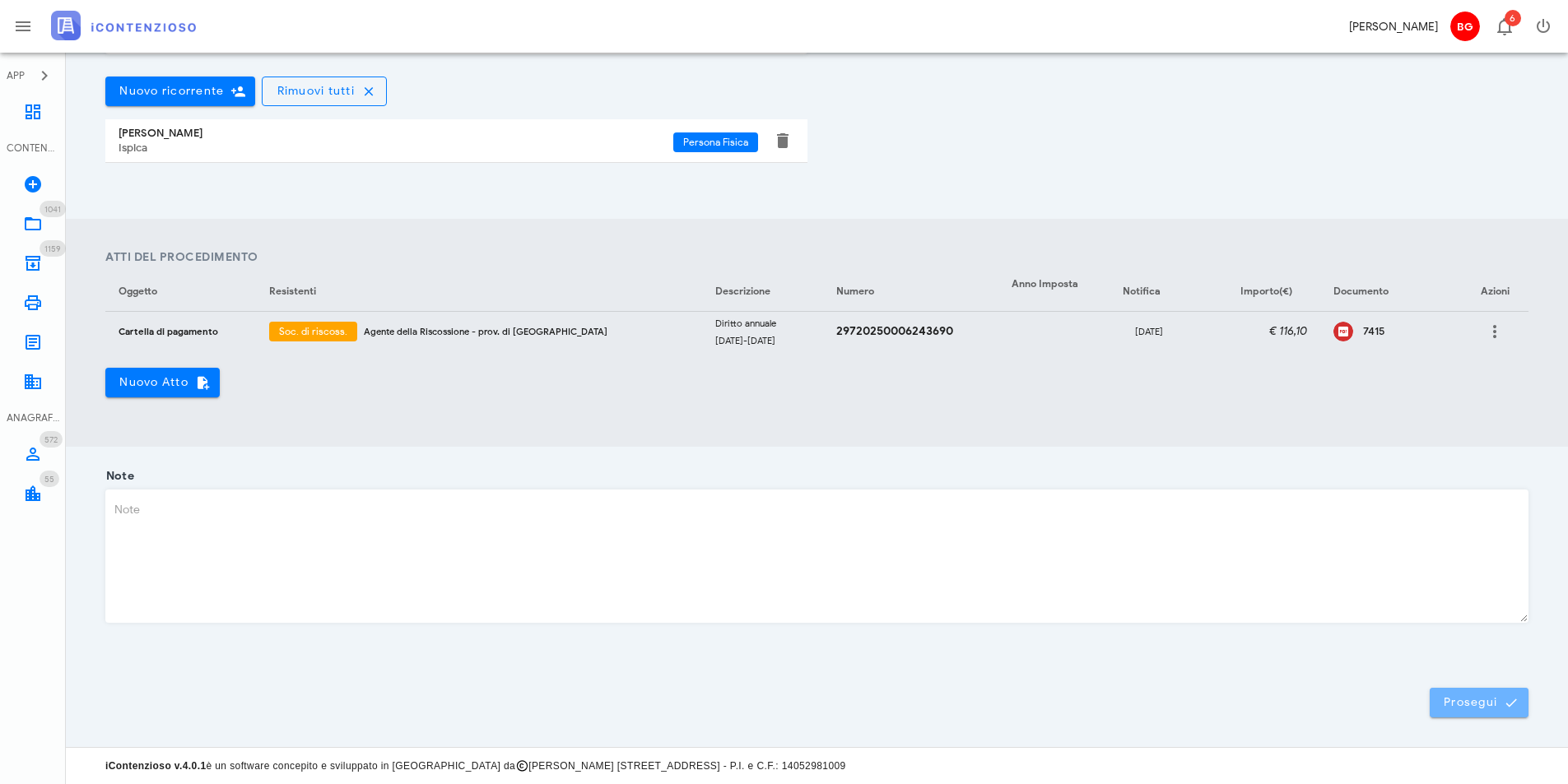
drag, startPoint x: 1470, startPoint y: 706, endPoint x: 1400, endPoint y: 710, distance: 70.1
click at [1471, 706] on span "Prosegui" at bounding box center [1479, 702] width 73 height 15
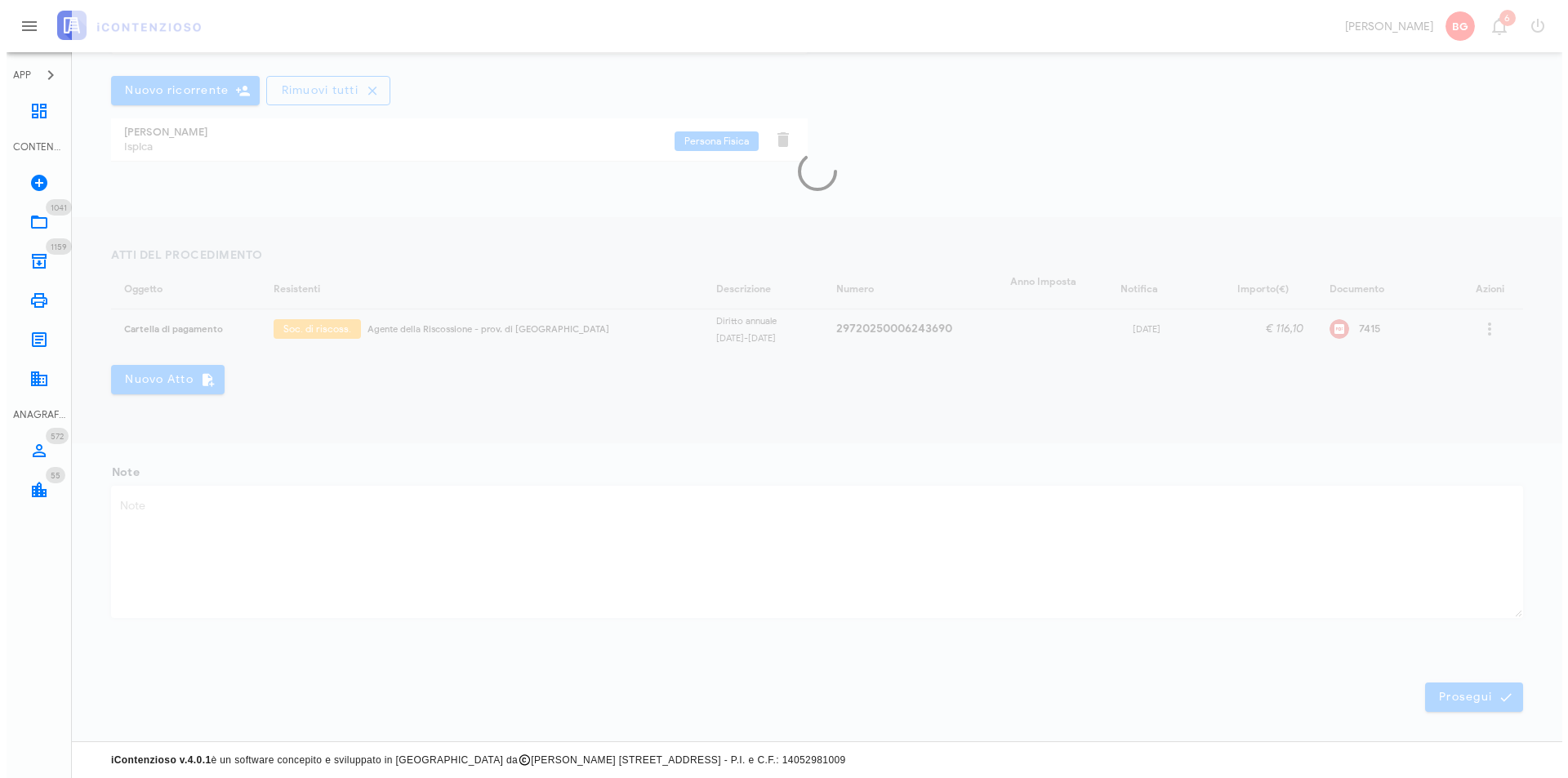
scroll to position [0, 0]
